Goal: Task Accomplishment & Management: Manage account settings

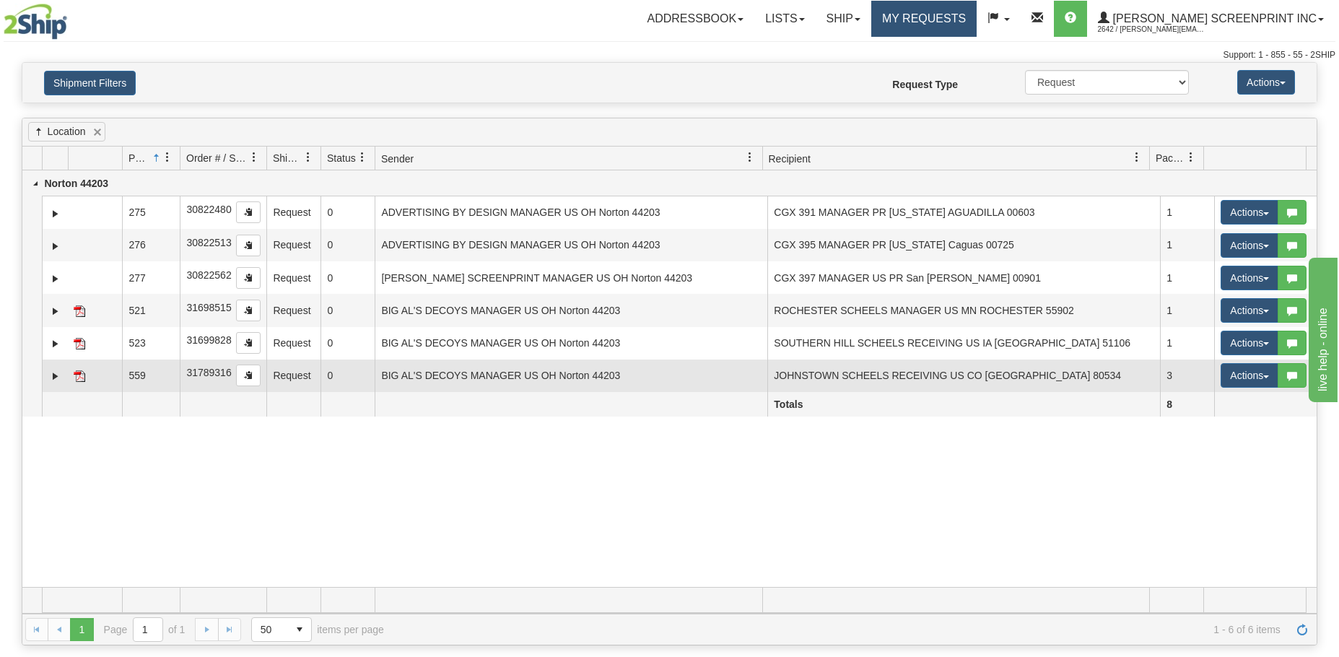
click at [76, 379] on img at bounding box center [80, 376] width 12 height 12
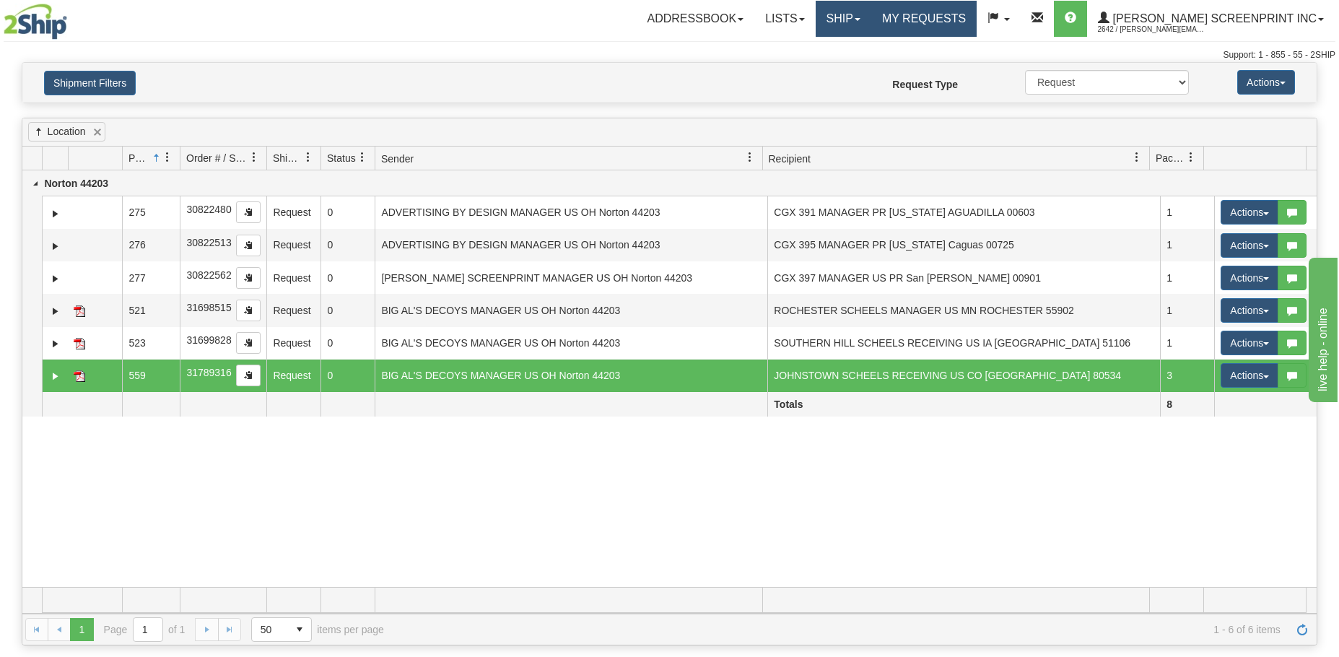
click at [871, 22] on link "Ship" at bounding box center [844, 19] width 56 height 36
click at [831, 51] on span "Ship Request" at bounding box center [801, 51] width 61 height 12
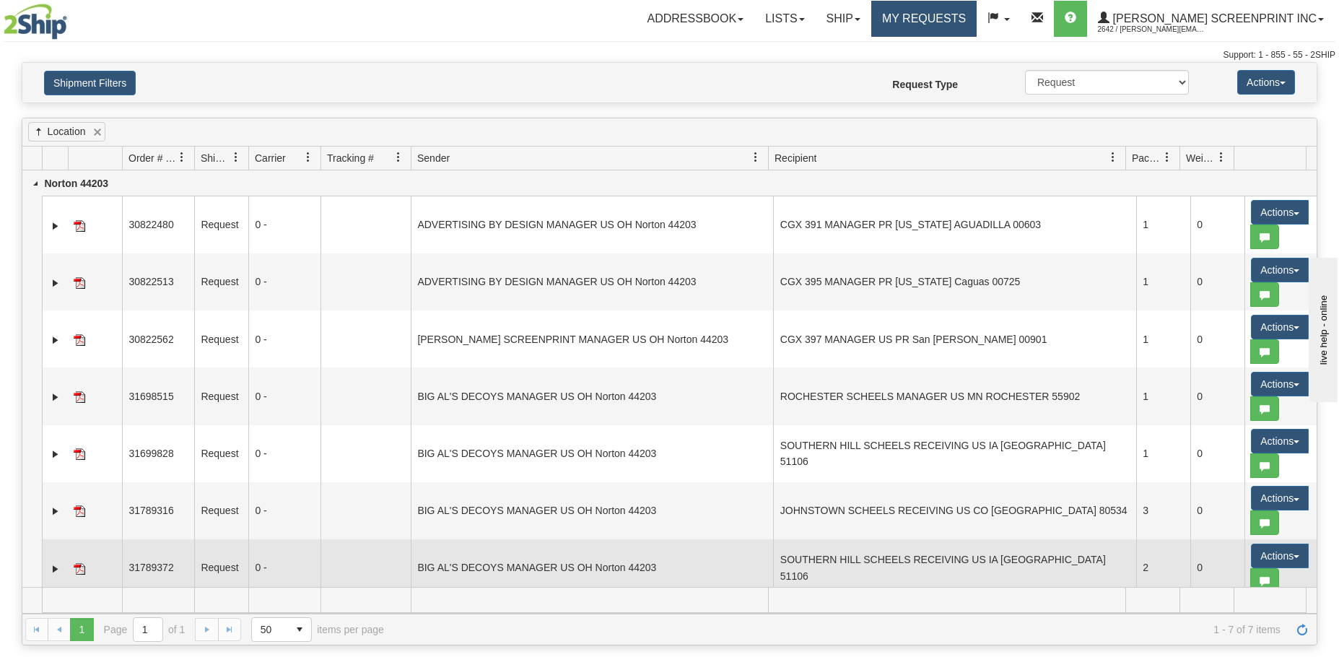
click at [73, 568] on td at bounding box center [95, 567] width 54 height 57
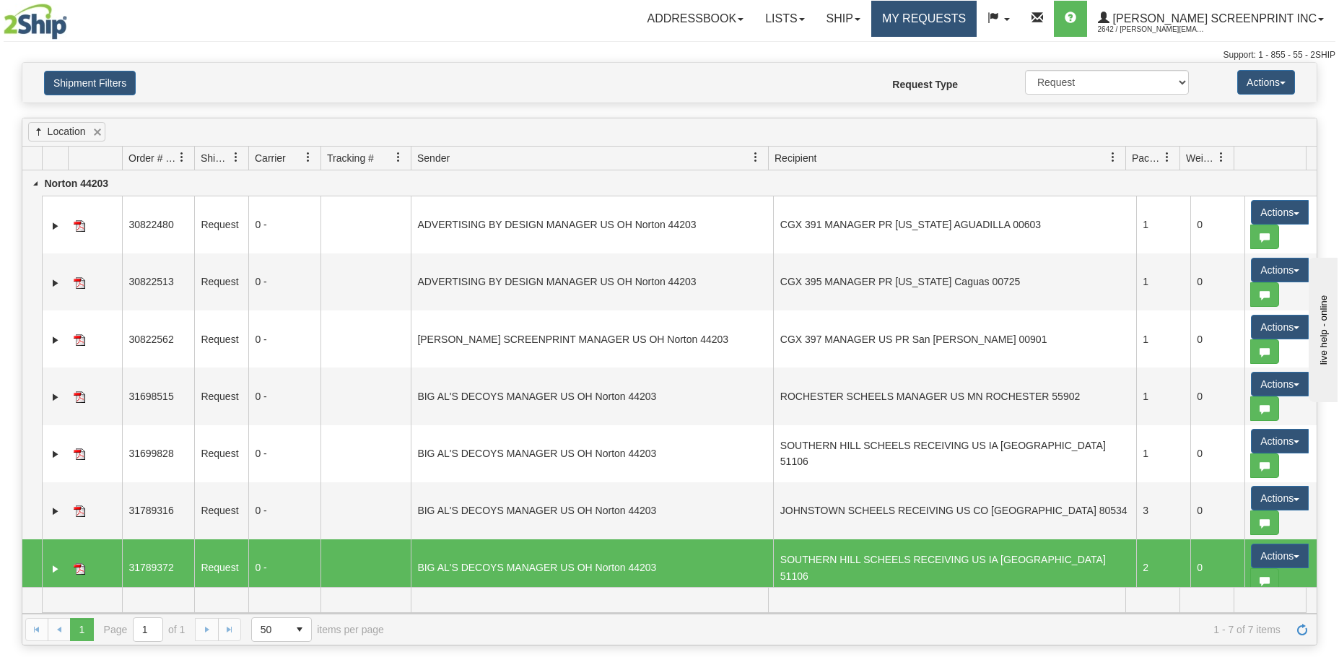
click at [78, 572] on img at bounding box center [80, 569] width 12 height 12
click at [53, 568] on link "Expand" at bounding box center [55, 569] width 14 height 14
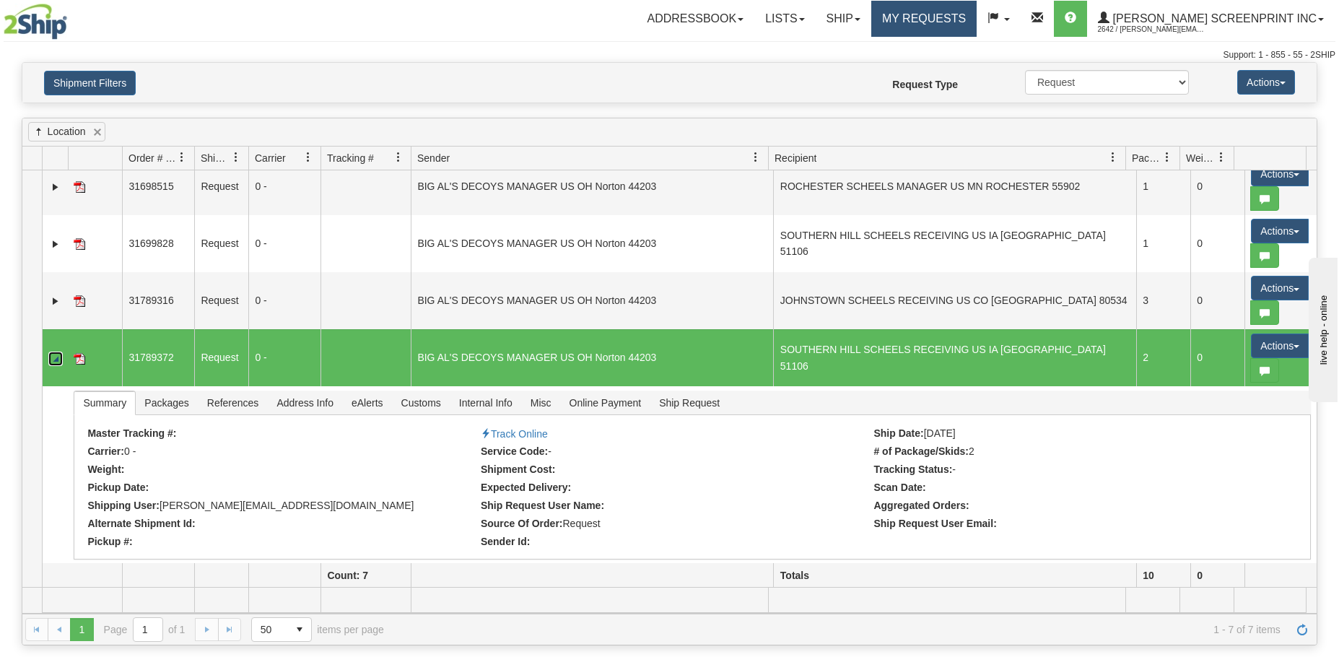
scroll to position [211, 0]
click at [1270, 348] on button "Actions" at bounding box center [1280, 345] width 58 height 25
click at [1259, 372] on link "Edit" at bounding box center [1249, 372] width 115 height 19
